Goal: Task Accomplishment & Management: Manage account settings

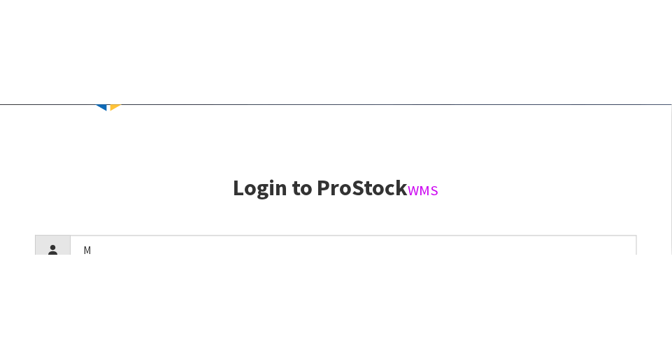
scroll to position [152, 0]
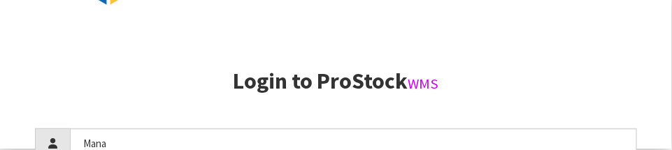
type input "Mana"
click at [544, 55] on aside "Login to ProStock WMS Mana Login Version 1.0.0" at bounding box center [336, 74] width 672 height 150
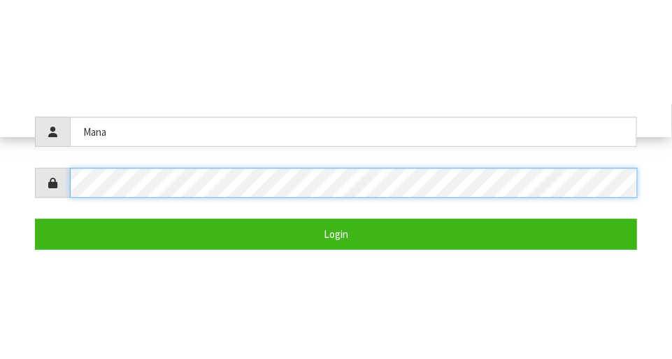
scroll to position [271, 0]
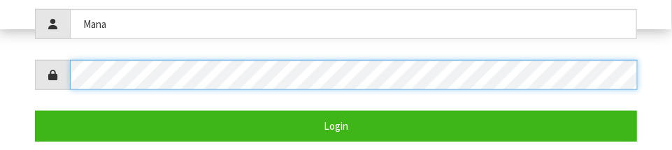
click at [35, 111] on button "Login" at bounding box center [336, 126] width 602 height 30
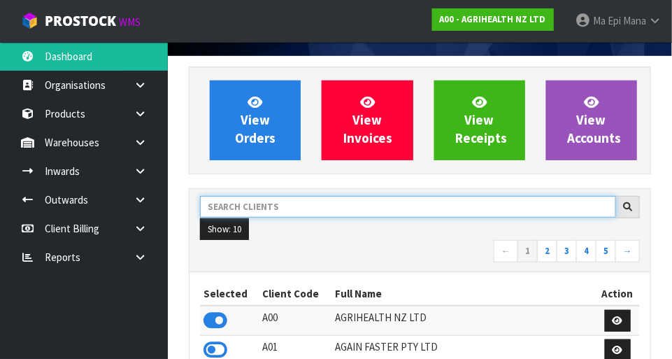
click at [490, 208] on input "text" at bounding box center [408, 207] width 416 height 22
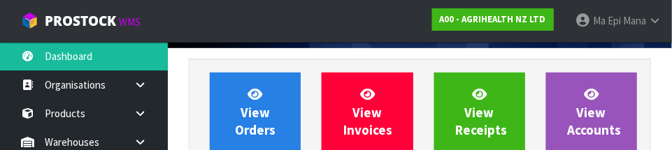
scroll to position [205, 0]
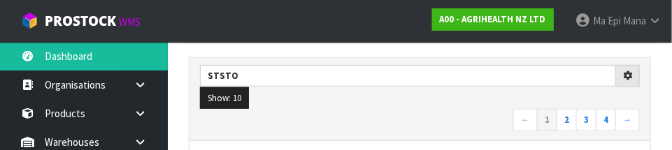
click at [398, 110] on nav "← 1 2 3 4 →" at bounding box center [420, 121] width 440 height 24
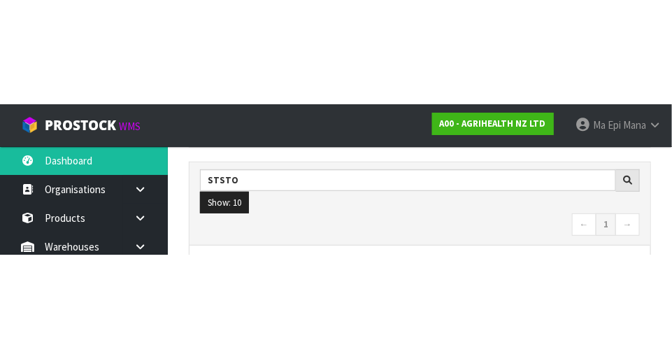
scroll to position [212, 0]
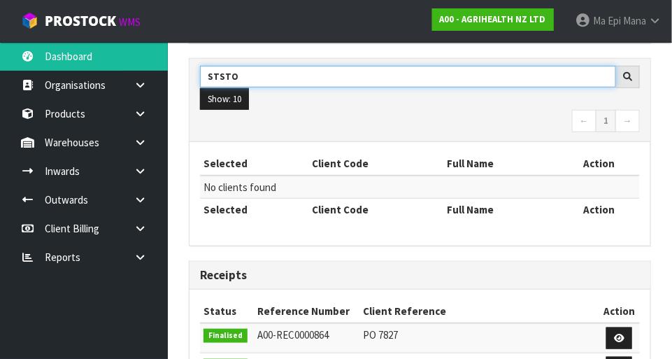
click at [221, 78] on input "STSTO" at bounding box center [408, 77] width 416 height 22
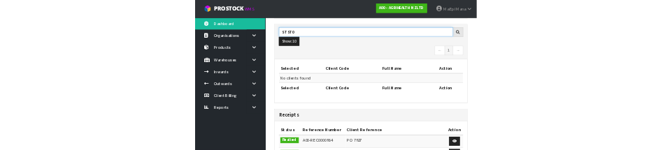
scroll to position [205, 0]
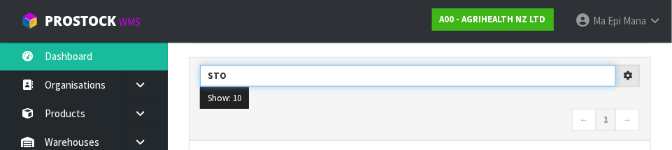
type input "STO"
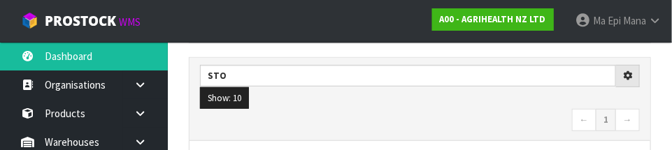
click at [464, 124] on nav "← 1 →" at bounding box center [420, 121] width 440 height 24
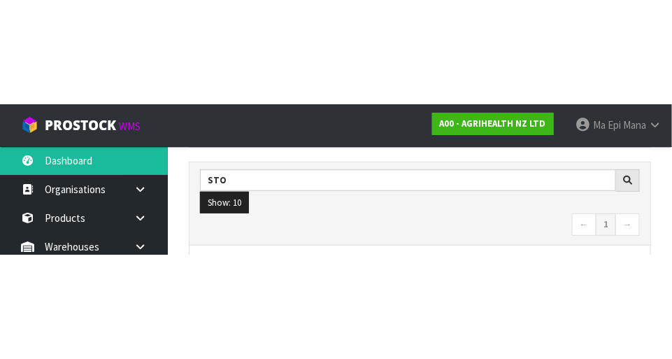
scroll to position [212, 0]
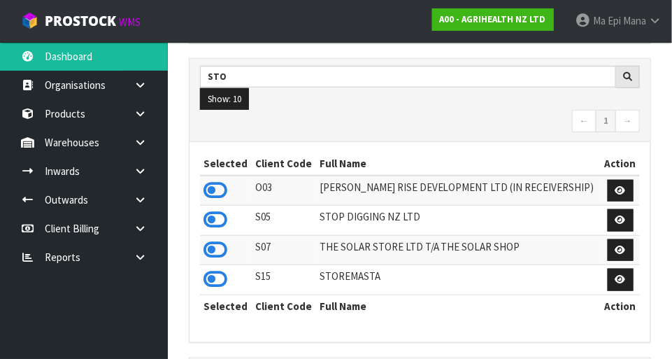
click at [210, 278] on icon at bounding box center [216, 279] width 24 height 21
click at [138, 148] on link at bounding box center [145, 142] width 45 height 29
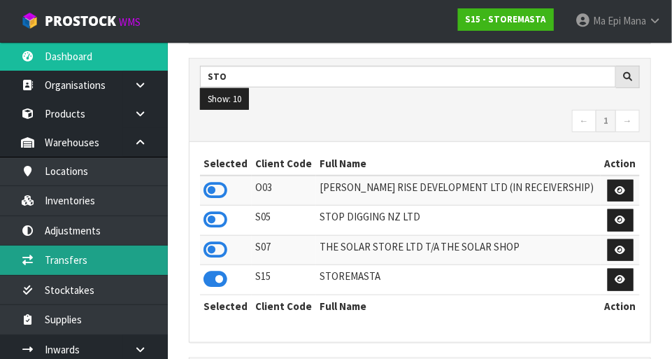
click at [67, 266] on link "Transfers" at bounding box center [84, 259] width 168 height 29
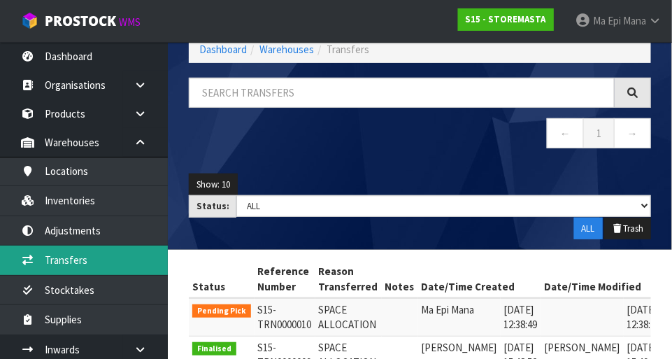
scroll to position [212, 0]
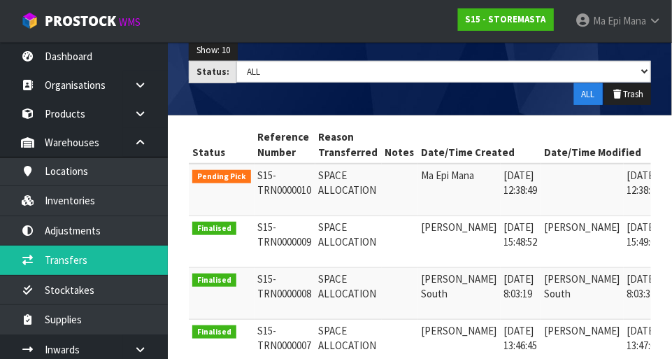
click at [671, 176] on icon at bounding box center [683, 178] width 10 height 9
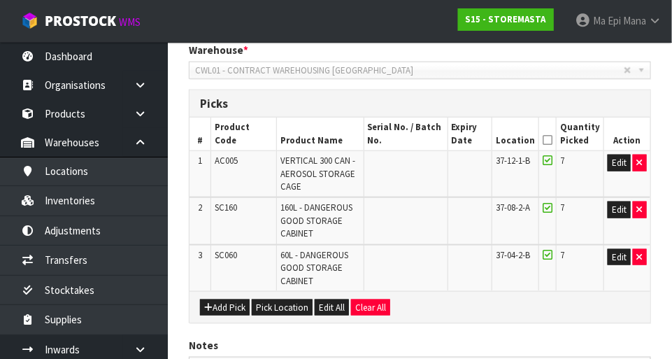
scroll to position [430, 0]
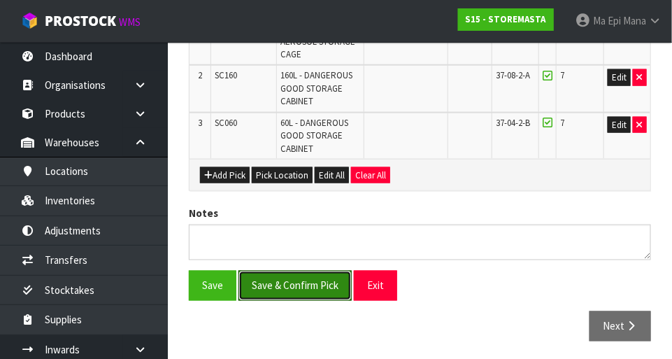
click at [288, 285] on button "Save & Confirm Pick" at bounding box center [294, 286] width 113 height 30
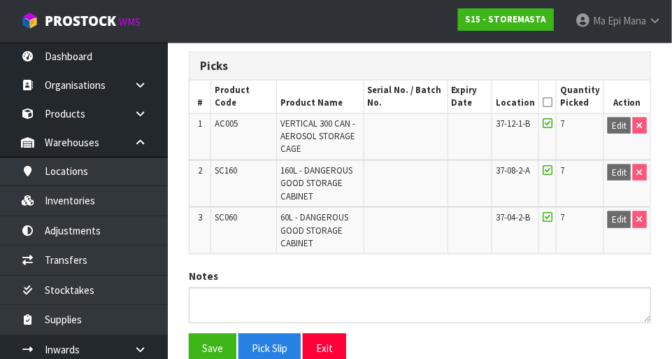
scroll to position [401, 0]
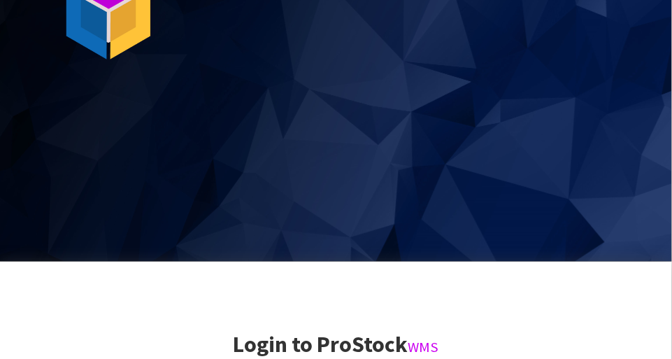
scroll to position [359, 0]
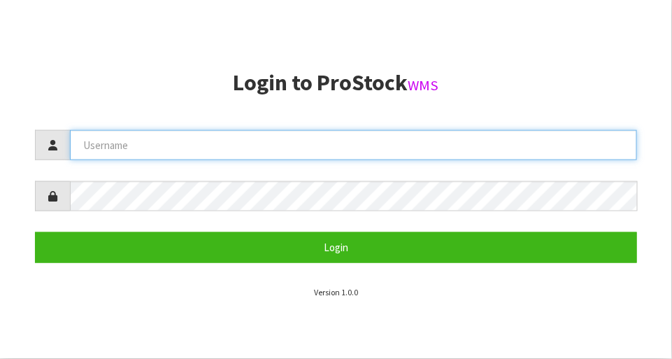
click at [462, 140] on input "text" at bounding box center [353, 145] width 567 height 30
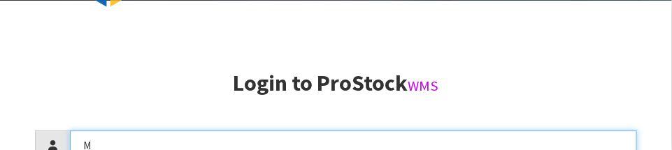
scroll to position [152, 0]
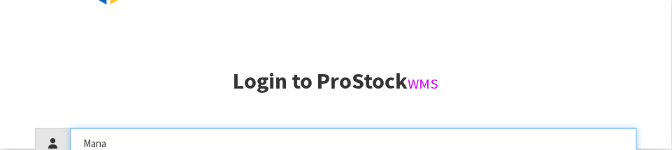
type input "Mana"
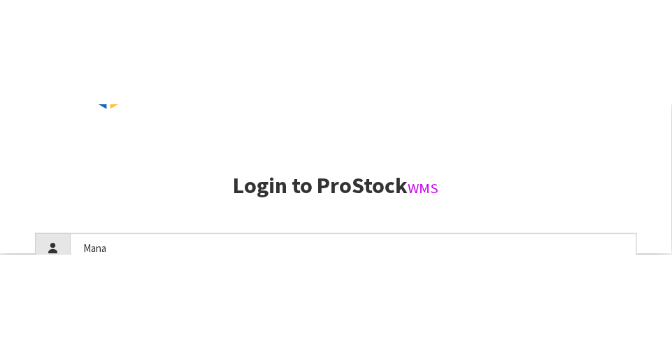
scroll to position [271, 0]
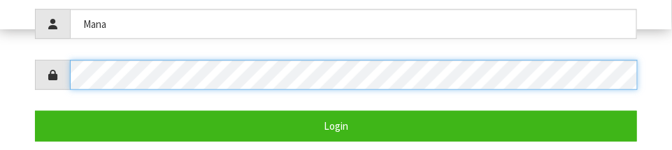
click at [35, 111] on button "Login" at bounding box center [336, 126] width 602 height 30
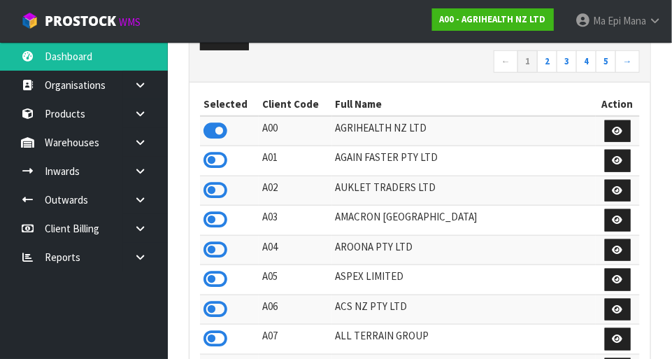
scroll to position [1104, 483]
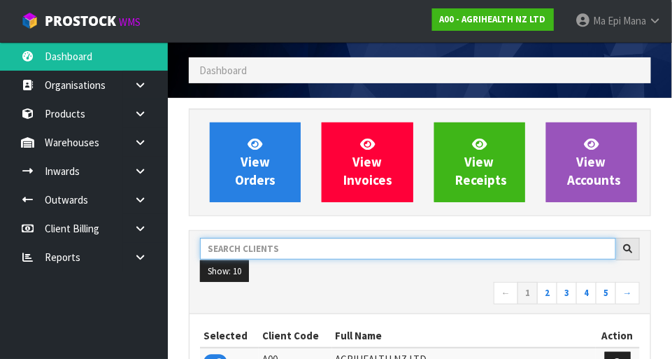
click at [478, 245] on input "text" at bounding box center [408, 249] width 416 height 22
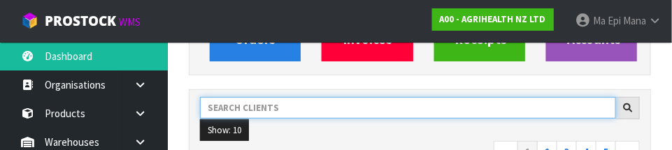
scroll to position [205, 0]
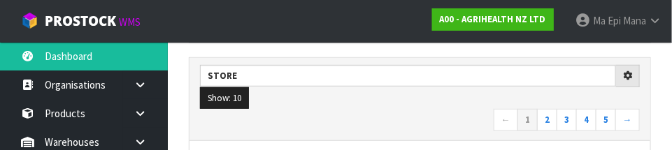
click at [434, 109] on nav "← 1 2 3 4 5 →" at bounding box center [420, 121] width 440 height 24
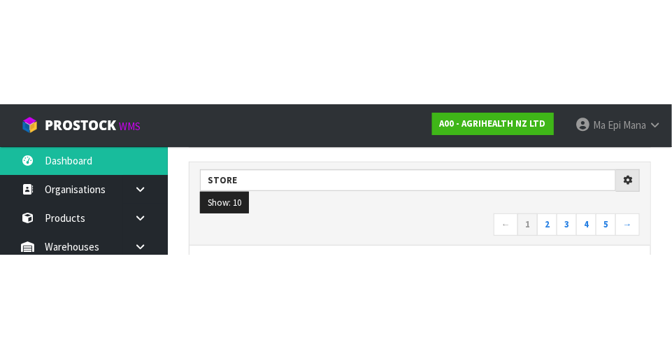
scroll to position [212, 0]
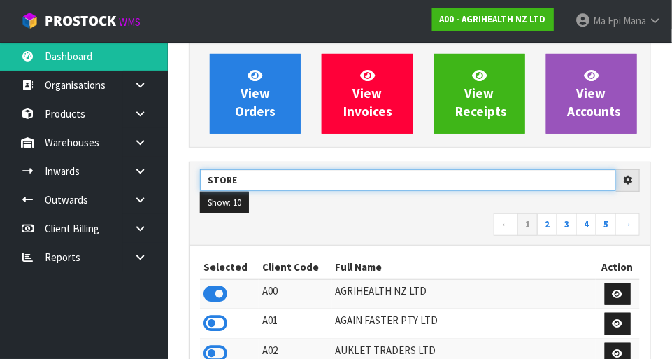
click at [419, 173] on input "STORE" at bounding box center [408, 180] width 416 height 22
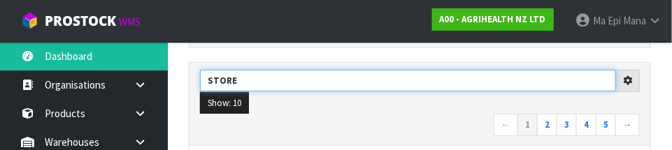
scroll to position [205, 0]
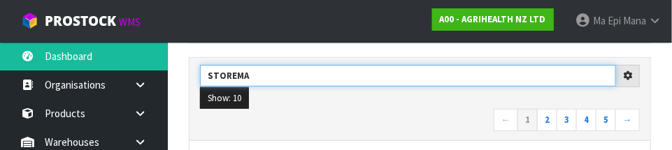
type input "STOREMA"
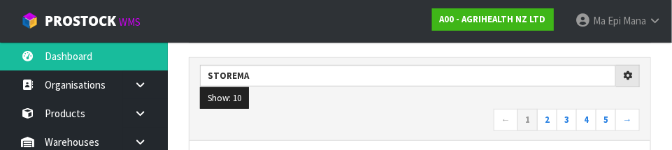
click at [420, 111] on nav "← 1 2 3 4 5 →" at bounding box center [420, 121] width 440 height 24
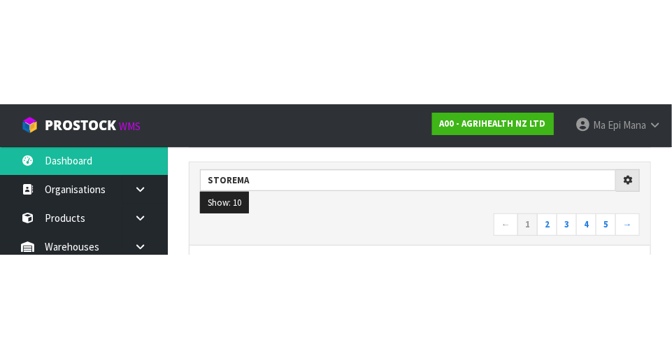
scroll to position [212, 0]
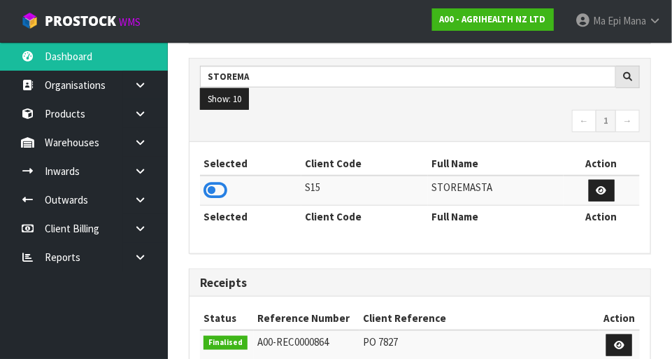
click at [215, 190] on icon at bounding box center [216, 190] width 24 height 21
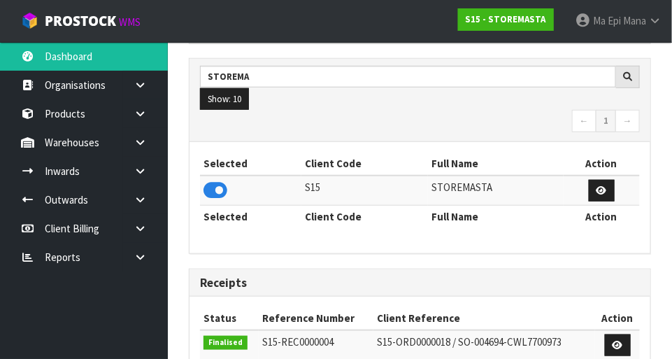
scroll to position [901, 483]
click at [134, 138] on icon at bounding box center [140, 142] width 13 height 10
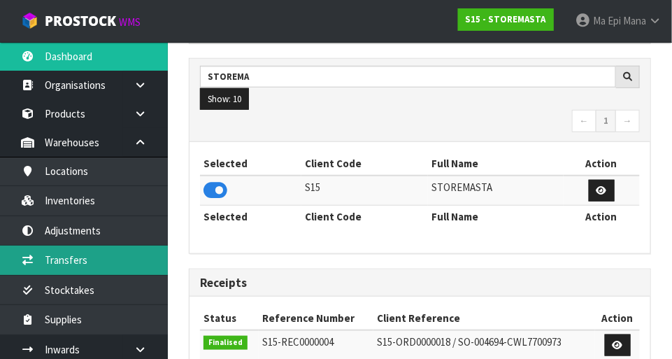
click at [65, 253] on link "Transfers" at bounding box center [84, 259] width 168 height 29
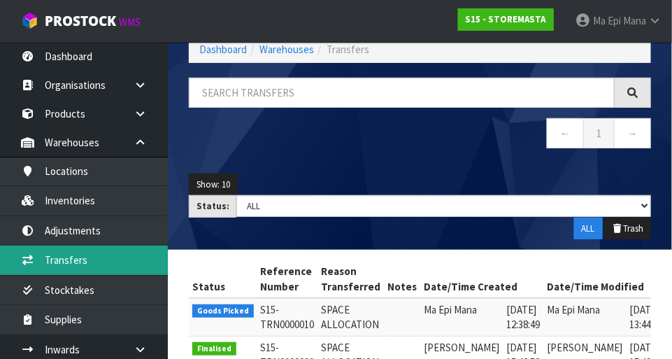
scroll to position [212, 0]
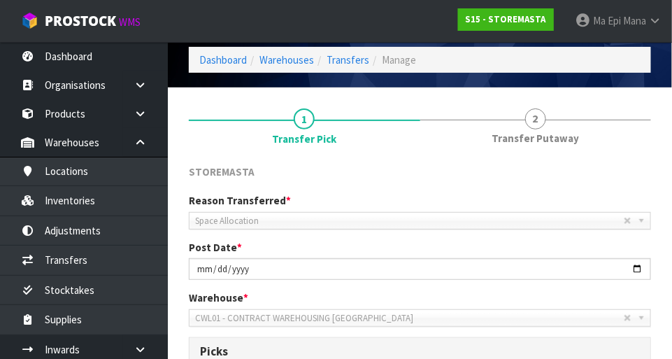
scroll to position [50, 0]
click at [551, 129] on link "2 Transfer Putaway" at bounding box center [535, 125] width 231 height 55
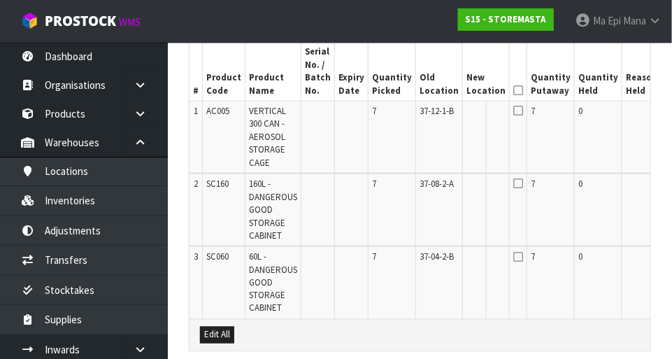
scroll to position [373, 0]
click at [665, 109] on button "Edit" at bounding box center [676, 114] width 23 height 17
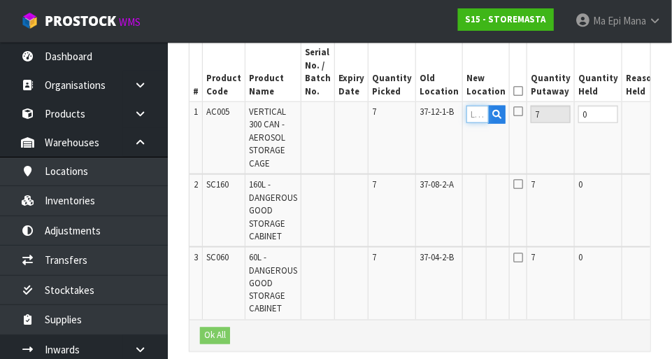
click at [466, 115] on input "text" at bounding box center [477, 114] width 22 height 17
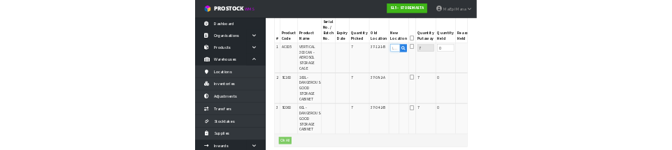
scroll to position [366, 0]
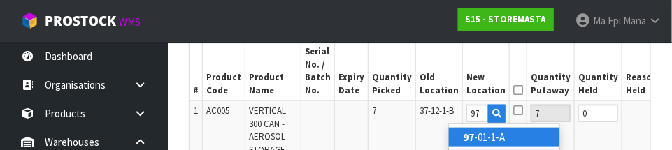
click at [513, 133] on link "97 -01-1-A" at bounding box center [504, 137] width 110 height 19
type input "97-01-1-A"
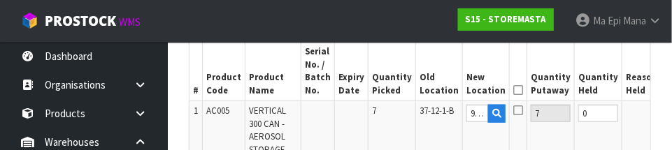
click at [667, 110] on button "OK" at bounding box center [677, 113] width 20 height 17
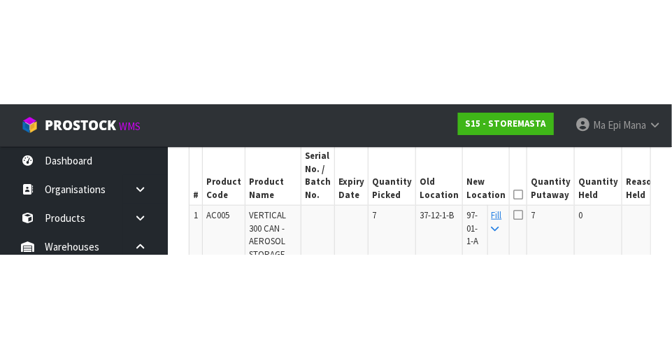
scroll to position [373, 0]
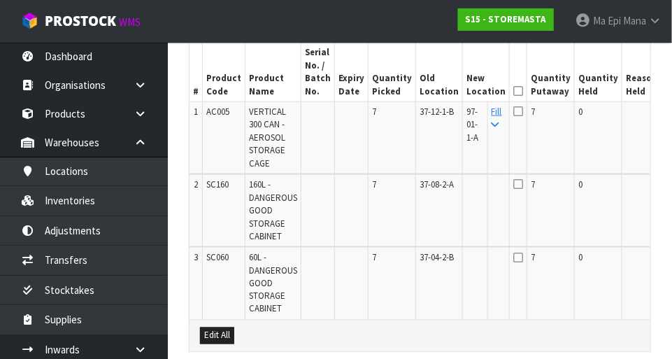
click at [492, 113] on link "Fill" at bounding box center [497, 118] width 10 height 24
click at [513, 92] on icon at bounding box center [518, 91] width 10 height 1
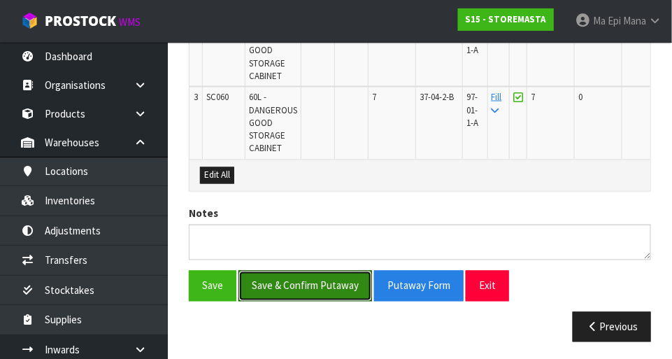
click at [290, 282] on button "Save & Confirm Putaway" at bounding box center [305, 286] width 134 height 30
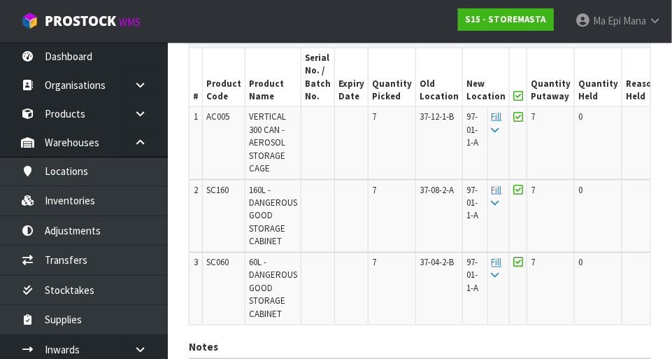
scroll to position [552, 0]
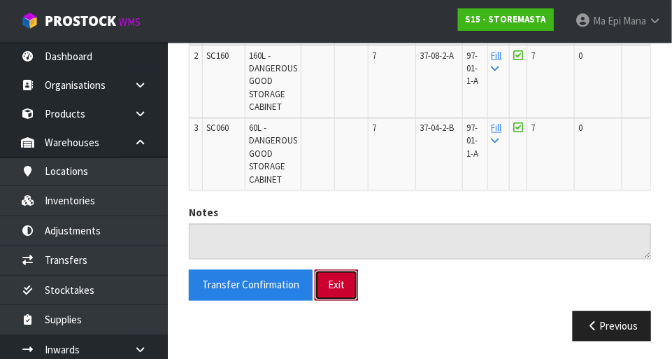
click at [342, 289] on button "Exit" at bounding box center [336, 285] width 43 height 30
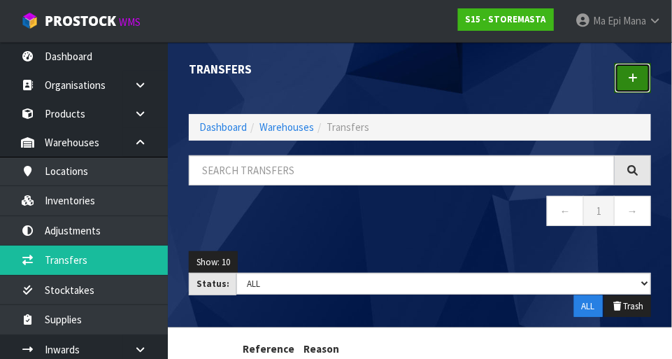
click at [637, 78] on icon at bounding box center [633, 78] width 10 height 10
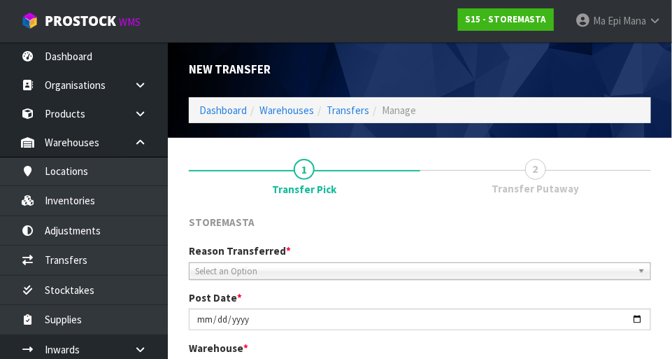
click at [492, 251] on div "Reason Transferred * Space Allocation Damage Expired Stock Repair QA Select an …" at bounding box center [419, 261] width 483 height 36
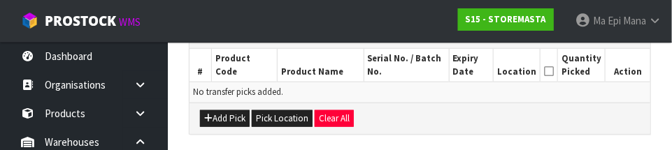
scroll to position [361, 0]
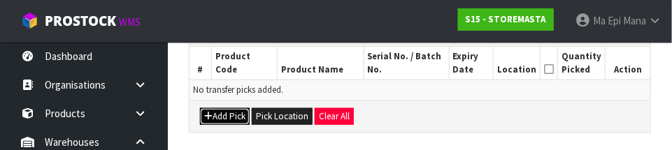
click at [225, 117] on button "Add Pick" at bounding box center [225, 116] width 50 height 17
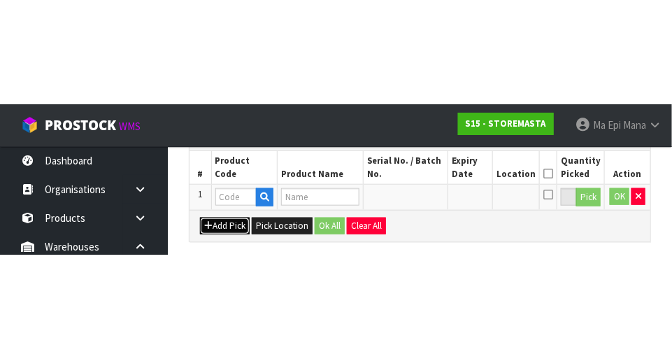
scroll to position [315, 0]
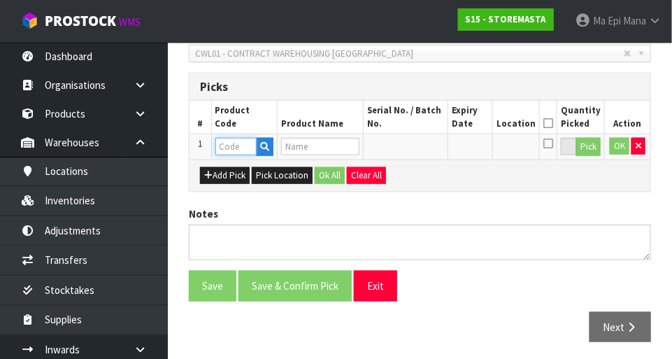
click at [230, 141] on input "text" at bounding box center [235, 146] width 41 height 17
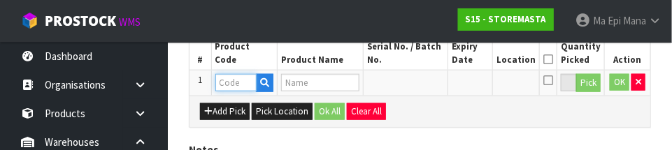
scroll to position [378, 0]
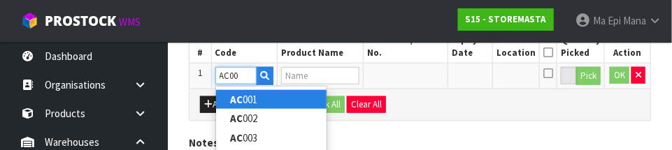
type input "AC005"
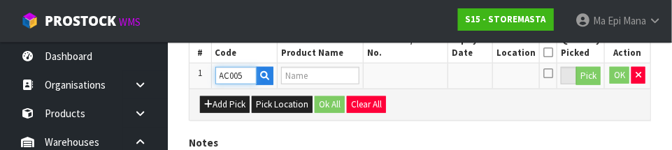
type input "VERTICAL 300 CAN -AEROSOL STORAGE CAGE"
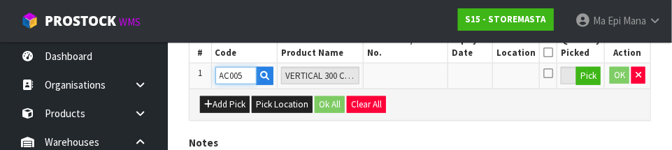
type input "AC005"
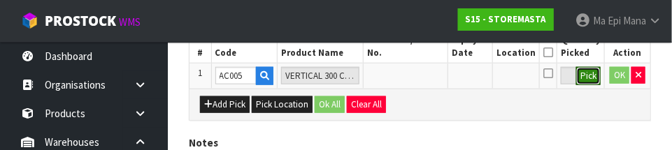
click at [590, 73] on button "Pick" at bounding box center [588, 76] width 24 height 18
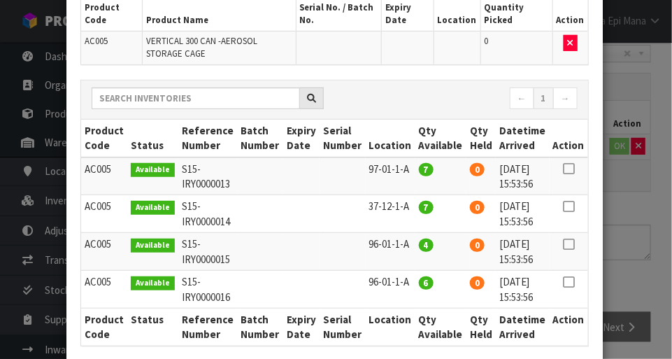
scroll to position [124, 0]
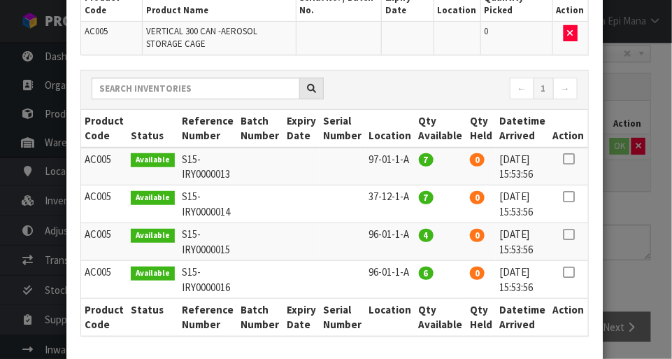
click at [572, 197] on icon at bounding box center [568, 197] width 11 height 1
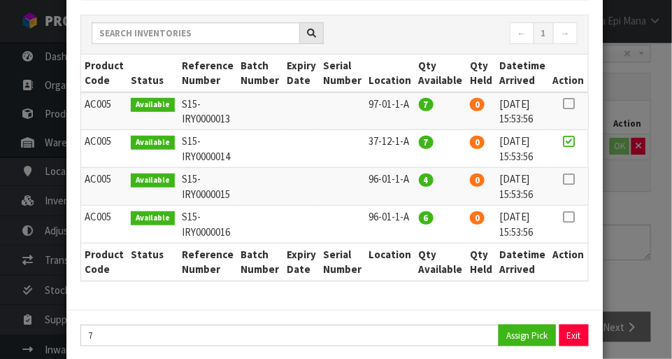
scroll to position [199, 0]
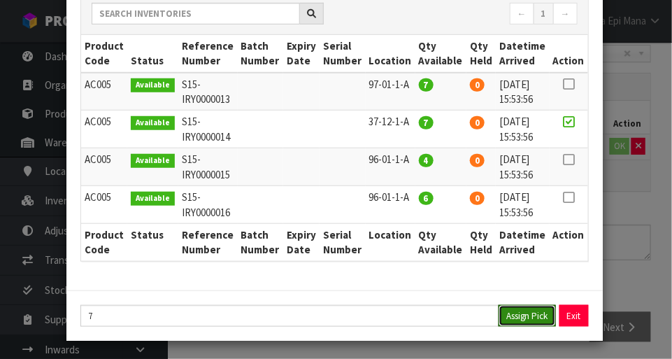
click at [515, 308] on button "Assign Pick" at bounding box center [527, 316] width 57 height 22
type input "7"
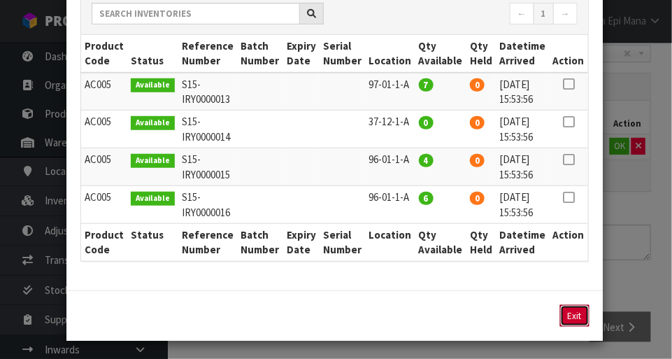
click at [577, 311] on button "Exit" at bounding box center [574, 316] width 29 height 22
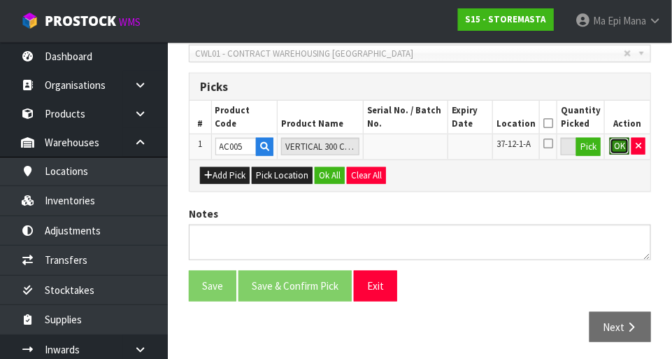
click at [622, 148] on button "OK" at bounding box center [620, 146] width 20 height 17
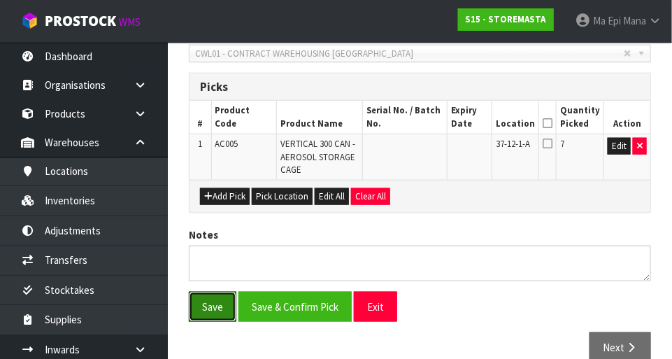
click at [216, 299] on button "Save" at bounding box center [213, 307] width 48 height 30
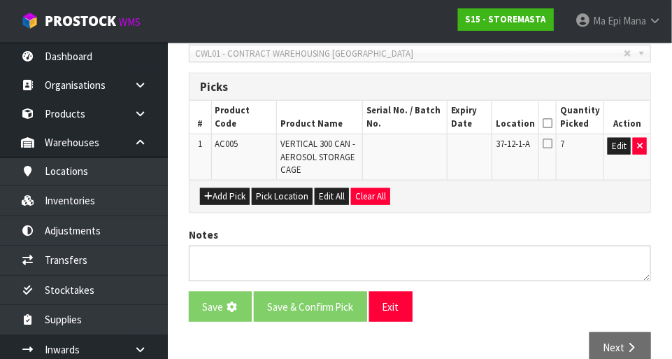
scroll to position [0, 0]
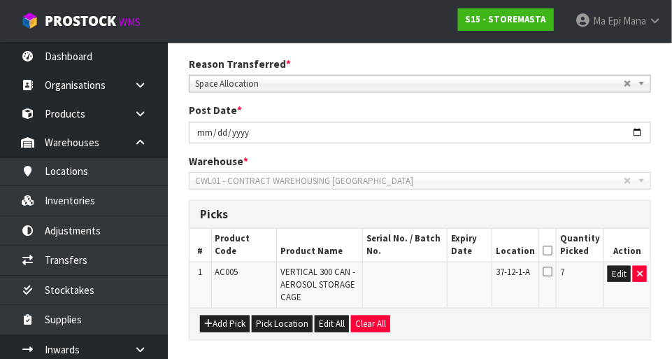
scroll to position [387, 0]
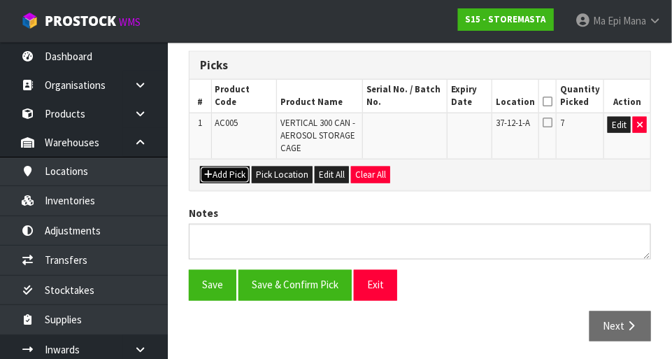
click at [221, 171] on button "Add Pick" at bounding box center [225, 174] width 50 height 17
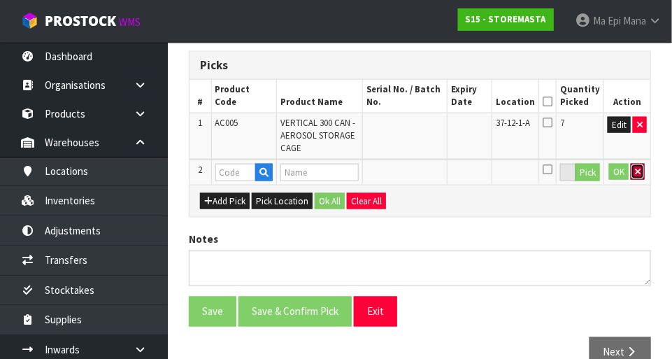
click at [645, 173] on button "button" at bounding box center [638, 172] width 14 height 17
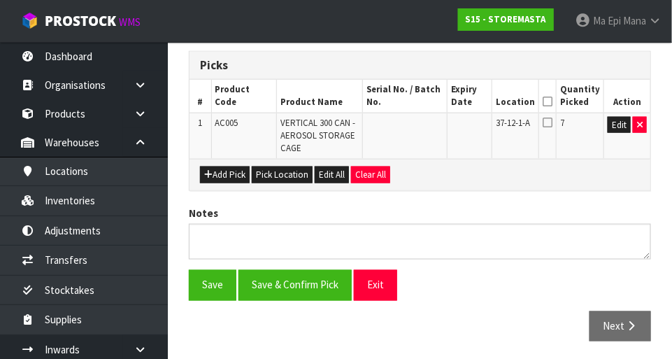
scroll to position [0, 0]
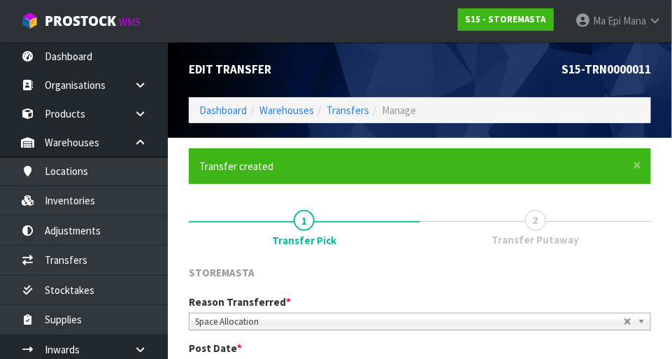
click at [597, 227] on link "2 Transfer Putaway" at bounding box center [535, 226] width 231 height 55
click at [362, 110] on link "Transfers" at bounding box center [348, 110] width 43 height 13
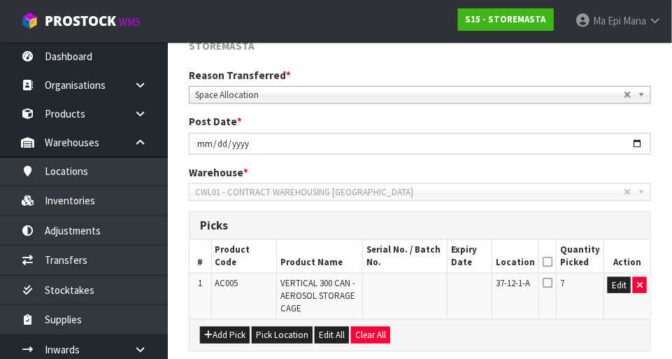
scroll to position [387, 0]
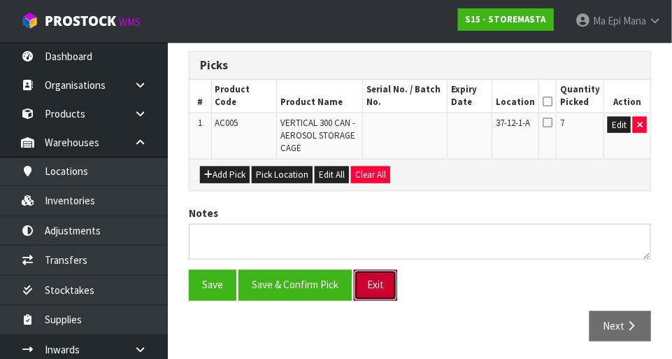
click at [376, 283] on button "Exit" at bounding box center [375, 285] width 43 height 30
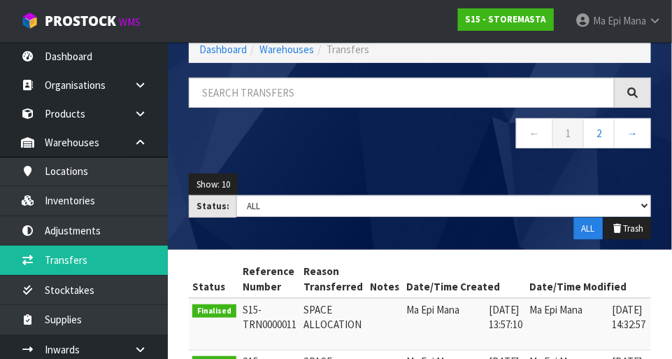
scroll to position [587, 0]
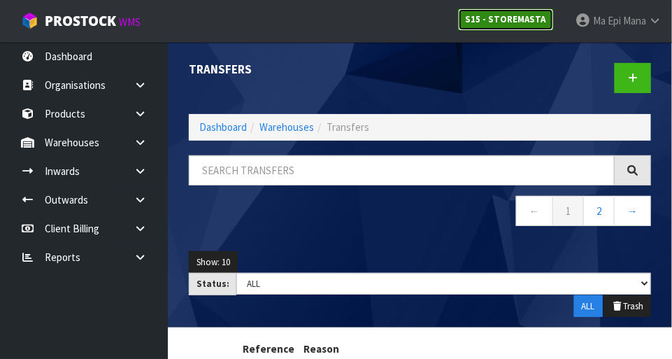
click at [420, 19] on strong "S15 - STOREMASTA" at bounding box center [506, 19] width 80 height 12
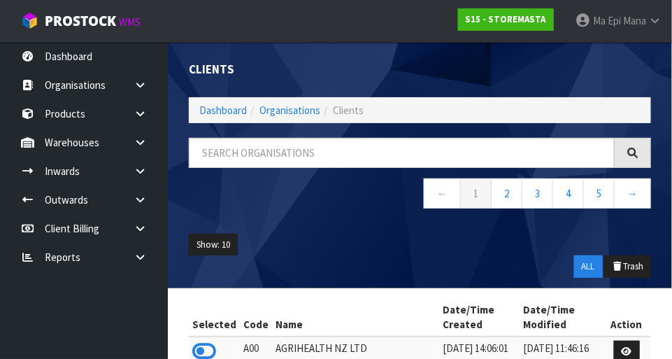
click at [138, 145] on icon at bounding box center [140, 142] width 13 height 10
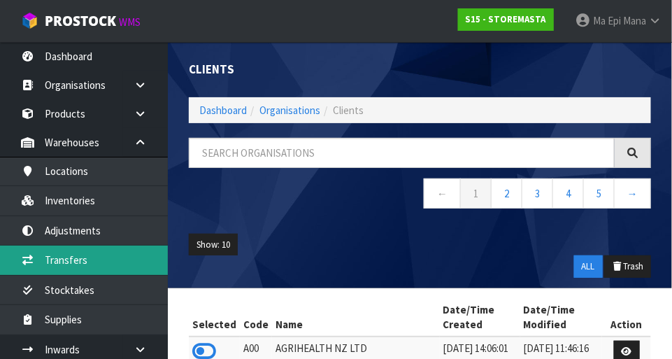
click at [59, 262] on link "Transfers" at bounding box center [84, 259] width 168 height 29
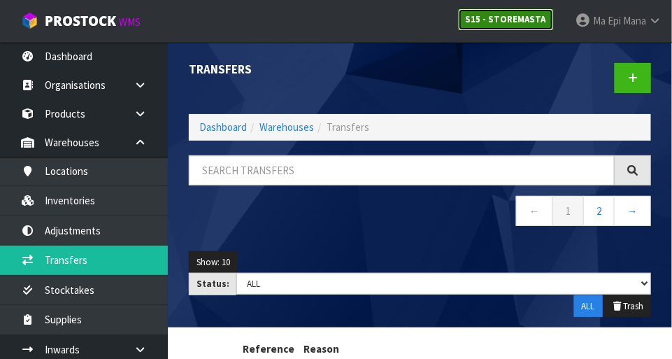
click at [420, 17] on strong "S15 - STOREMASTA" at bounding box center [506, 19] width 80 height 12
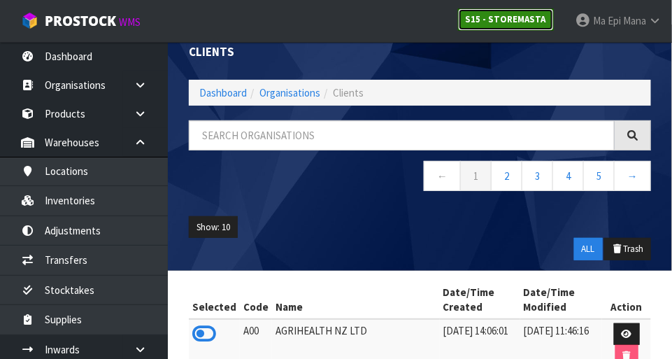
scroll to position [25, 0]
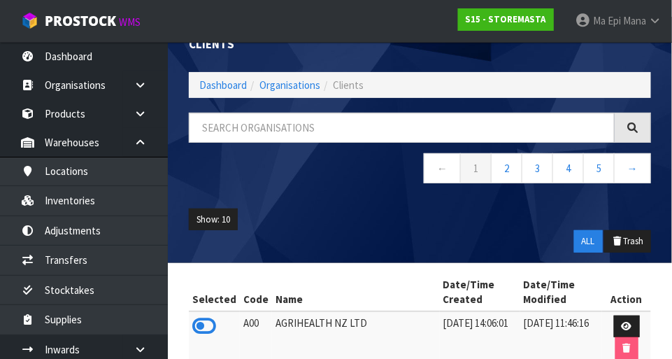
click at [420, 25] on span "Mana" at bounding box center [634, 20] width 23 height 13
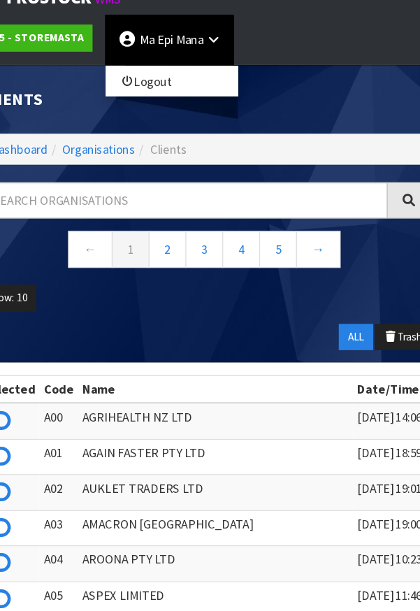
scroll to position [0, 0]
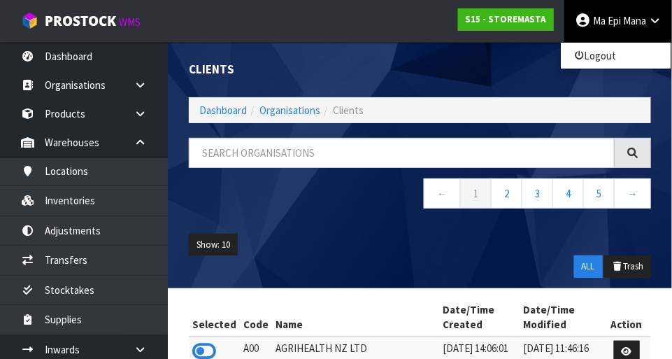
click at [420, 353] on td "[DATE] 14:06:01" at bounding box center [480, 362] width 80 height 52
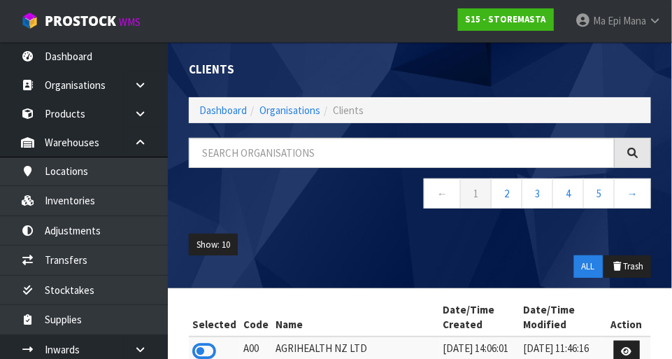
click at [420, 18] on link "Ma Epi Mana" at bounding box center [618, 21] width 108 height 42
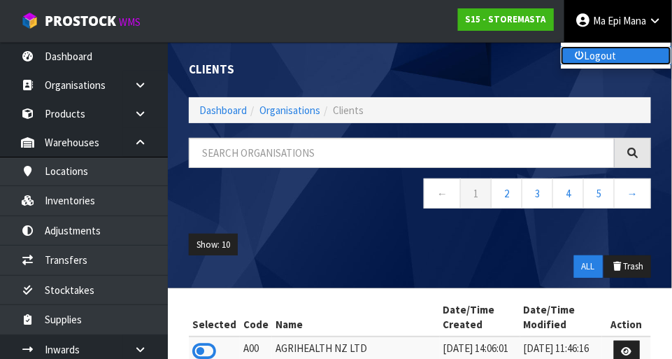
click at [420, 53] on link "Logout" at bounding box center [616, 55] width 110 height 19
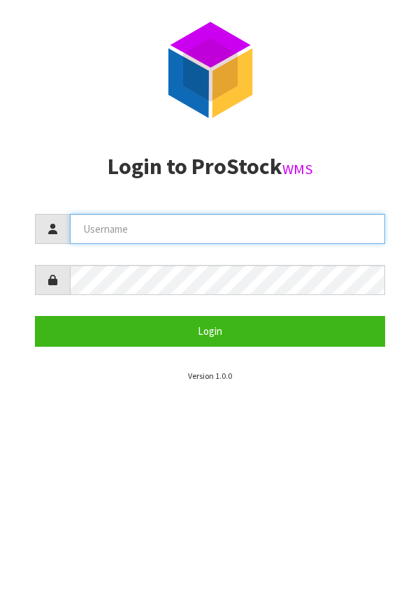
click at [250, 234] on input "text" at bounding box center [227, 229] width 315 height 30
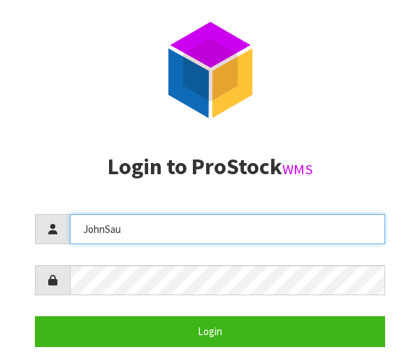
type input "JohnSau"
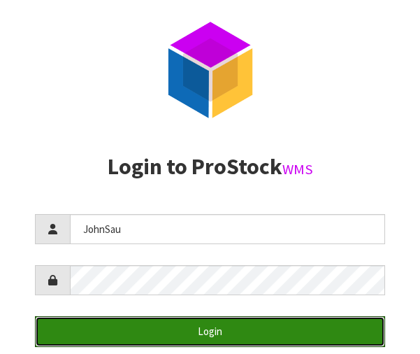
click at [235, 329] on button "Login" at bounding box center [210, 331] width 350 height 30
